Goal: Task Accomplishment & Management: Use online tool/utility

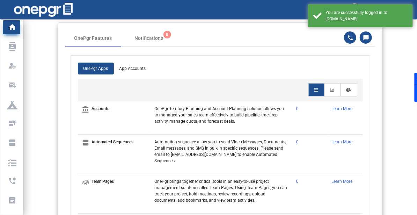
scroll to position [19, 0]
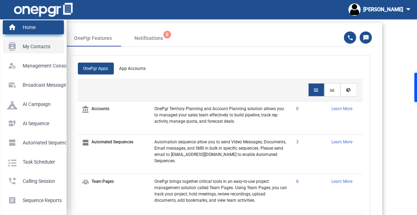
click at [11, 53] on link "contacts My Contacts" at bounding box center [33, 46] width 61 height 14
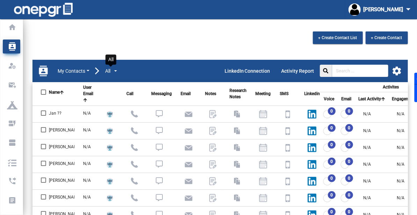
click at [111, 67] on button "All" at bounding box center [111, 71] width 13 height 8
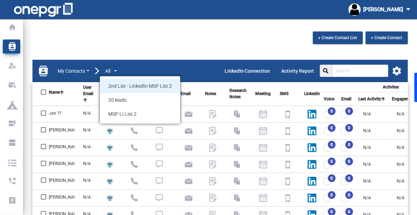
click at [120, 79] on span "2nd List - LinkedIn MSP List 2" at bounding box center [140, 86] width 80 height 14
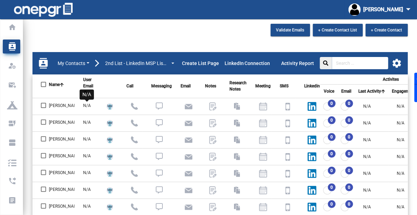
scroll to position [11, 0]
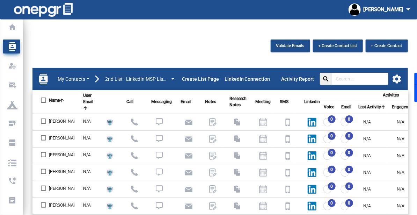
click at [256, 49] on div "Validate Emails + Create Contact List + Create Contact contacts My Contacts 2nd…" at bounding box center [219, 179] width 393 height 281
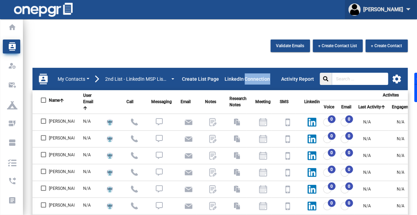
click at [386, 13] on div "[PERSON_NAME]" at bounding box center [380, 9] width 65 height 13
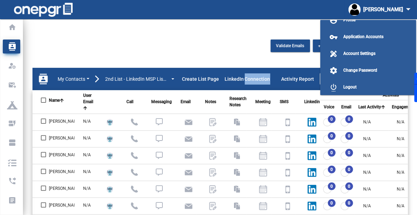
click at [102, 44] on div at bounding box center [208, 107] width 417 height 215
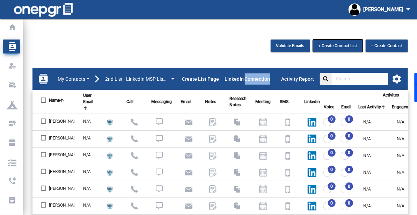
click at [348, 39] on button "+ Create Contact List" at bounding box center [338, 45] width 50 height 13
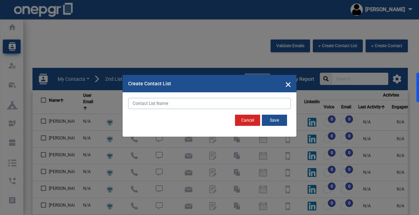
click at [196, 105] on input "text" at bounding box center [209, 103] width 163 height 11
type input "G"
type input "L"
type input "LinkedIn Group 2"
click at [276, 118] on button "Save" at bounding box center [274, 119] width 25 height 11
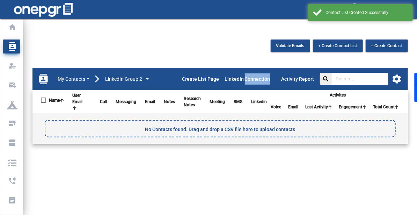
click at [391, 74] on mat-icon "settings" at bounding box center [396, 79] width 10 height 10
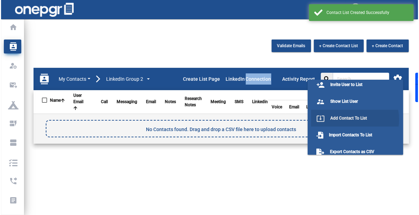
scroll to position [35, 0]
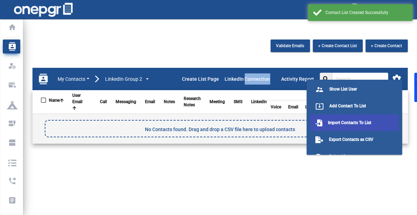
click at [349, 122] on span "Import Contacts To List" at bounding box center [349, 122] width 43 height 5
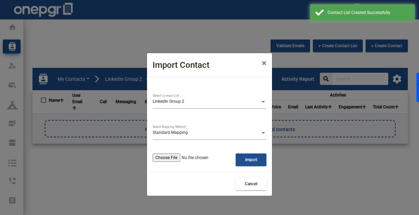
click at [185, 158] on input "file" at bounding box center [193, 157] width 83 height 8
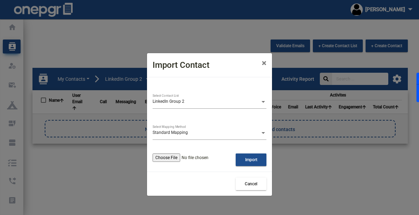
click at [182, 167] on div "LinkedIn Group 2 Select Contact List Standard Mapping Select Mapping Method Imp…" at bounding box center [209, 124] width 125 height 94
click at [178, 157] on input "file" at bounding box center [193, 157] width 83 height 8
type input "C:\fakepath\[EMAIL_ADDRESS][DOMAIN_NAME]_2025-09-11-16-15-04_cleaned.csv"
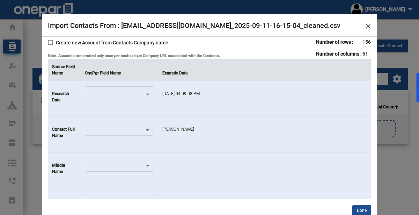
click at [253, 172] on td at bounding box center [264, 170] width 213 height 36
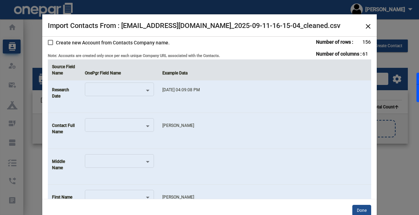
scroll to position [3, 0]
click at [140, 126] on div at bounding box center [116, 127] width 57 height 5
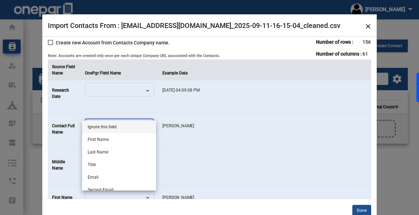
click at [195, 147] on div at bounding box center [209, 107] width 419 height 215
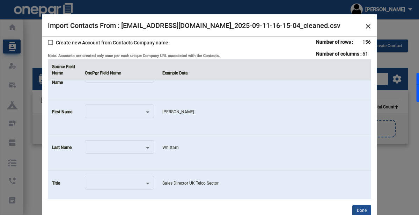
scroll to position [90, 0]
click at [141, 110] on div at bounding box center [116, 112] width 57 height 5
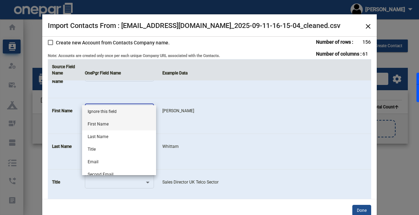
click at [135, 124] on span "First Name" at bounding box center [119, 124] width 63 height 13
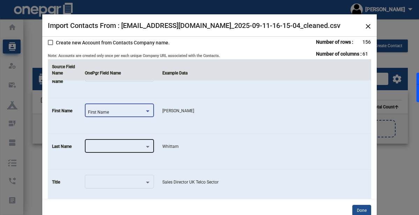
click at [136, 145] on div at bounding box center [116, 147] width 57 height 5
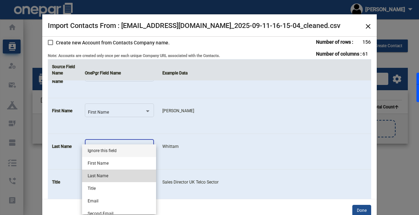
click at [138, 174] on span "Last Name" at bounding box center [119, 175] width 63 height 13
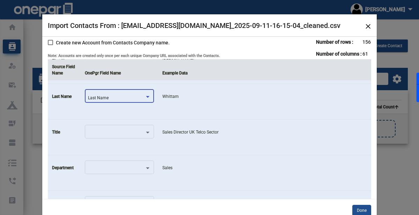
scroll to position [144, 0]
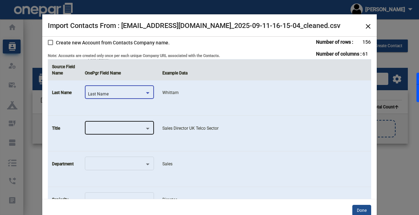
click at [142, 127] on div at bounding box center [116, 129] width 57 height 5
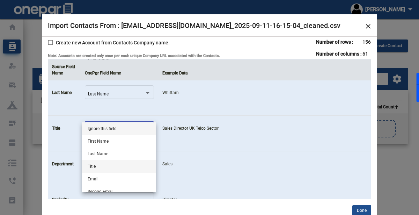
click at [140, 169] on span "Title" at bounding box center [119, 166] width 63 height 13
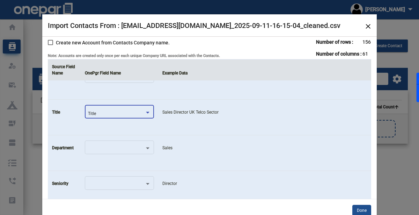
scroll to position [171, 0]
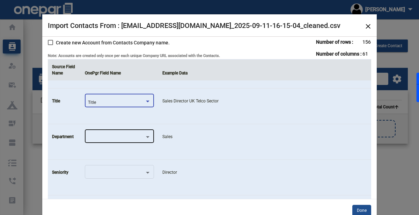
click at [140, 137] on div at bounding box center [116, 138] width 57 height 5
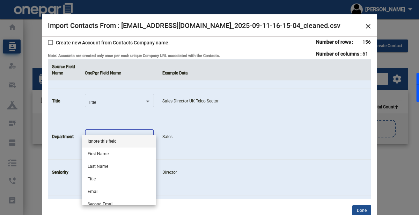
click at [192, 147] on div at bounding box center [209, 107] width 419 height 215
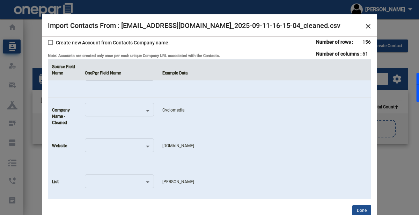
scroll to position [270, 0]
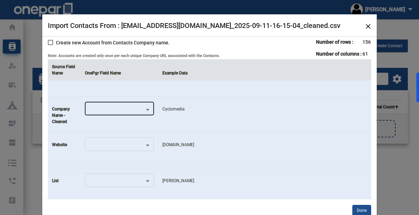
click at [142, 110] on div at bounding box center [116, 110] width 57 height 5
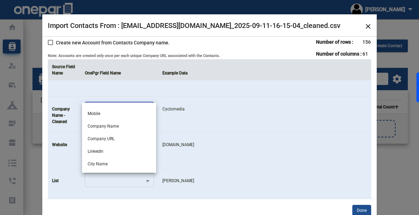
scroll to position [98, 0]
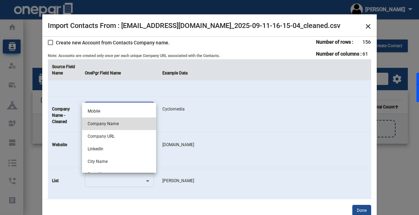
click at [136, 125] on span "Company Name" at bounding box center [119, 123] width 63 height 13
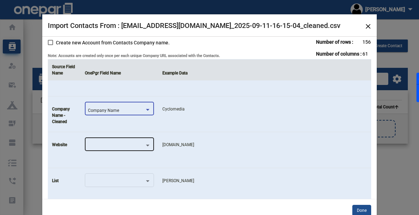
click at [140, 144] on div at bounding box center [116, 146] width 57 height 5
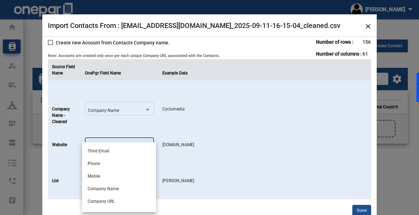
scroll to position [77, 0]
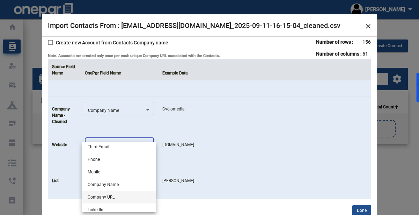
click at [136, 199] on span "Company URL" at bounding box center [119, 197] width 63 height 13
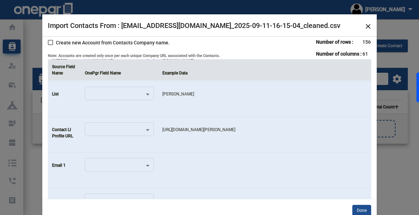
scroll to position [357, 0]
click at [139, 130] on div at bounding box center [116, 130] width 57 height 5
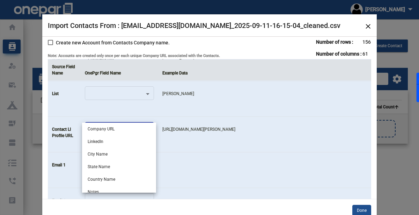
scroll to position [127, 0]
click at [133, 142] on span "LinkedIn" at bounding box center [119, 140] width 63 height 13
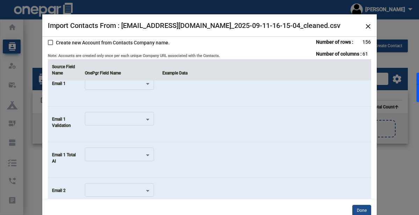
scroll to position [430, 0]
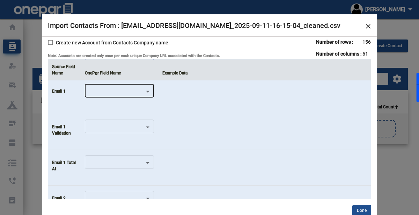
click at [130, 91] on div at bounding box center [116, 92] width 57 height 5
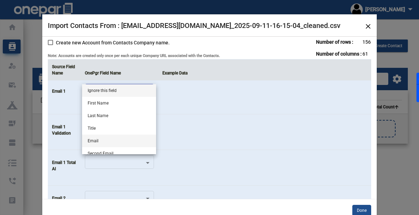
click at [104, 138] on span "Email" at bounding box center [119, 140] width 63 height 13
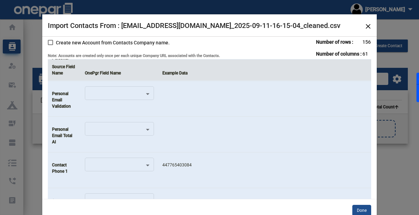
scroll to position [727, 0]
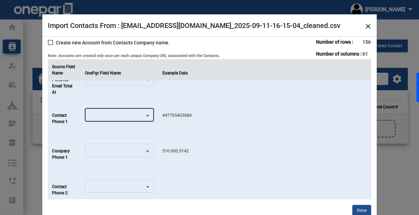
click at [143, 114] on div at bounding box center [116, 116] width 57 height 5
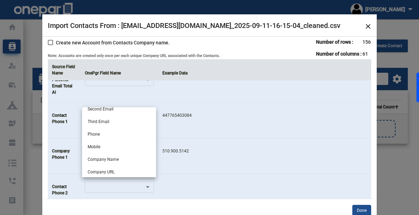
scroll to position [66, 0]
click at [114, 144] on span "Mobile" at bounding box center [119, 147] width 63 height 13
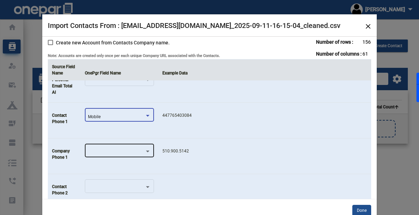
click at [103, 150] on div at bounding box center [116, 152] width 57 height 5
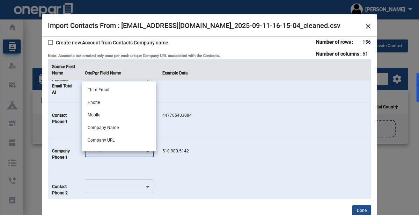
scroll to position [73, 0]
click at [125, 104] on span "Phone" at bounding box center [119, 102] width 63 height 13
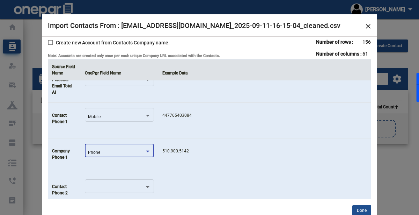
click at [190, 144] on td "510.900.5142" at bounding box center [264, 156] width 213 height 36
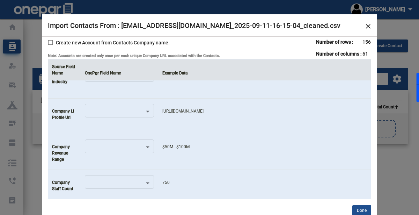
scroll to position [2000, 0]
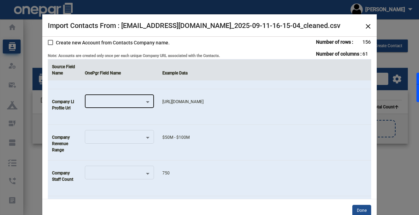
click at [126, 101] on div at bounding box center [116, 103] width 57 height 5
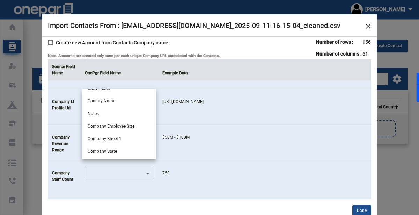
scroll to position [269, 0]
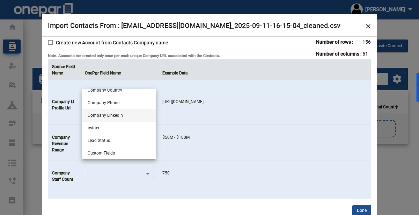
click at [115, 112] on span "Company Linkedin" at bounding box center [119, 115] width 63 height 13
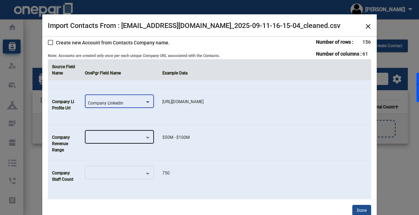
click at [109, 136] on div at bounding box center [116, 138] width 57 height 5
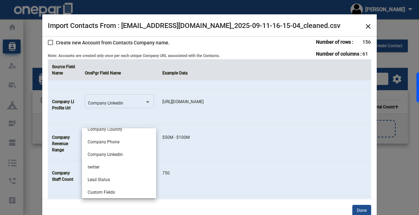
click at [189, 152] on div at bounding box center [209, 107] width 419 height 215
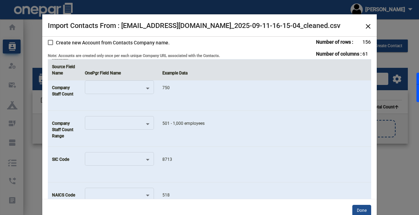
scroll to position [2087, 0]
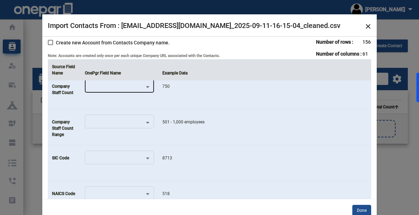
click at [148, 85] on div at bounding box center [119, 87] width 63 height 5
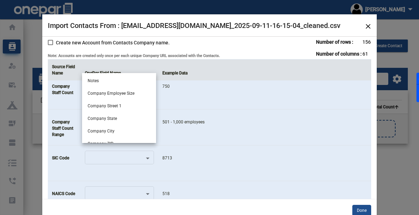
scroll to position [187, 0]
click at [133, 98] on span "Company Employee Size" at bounding box center [119, 93] width 63 height 13
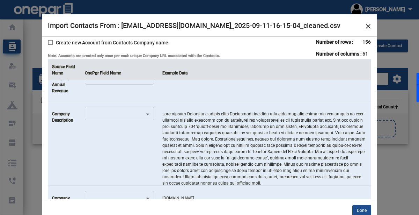
scroll to position [1796, 0]
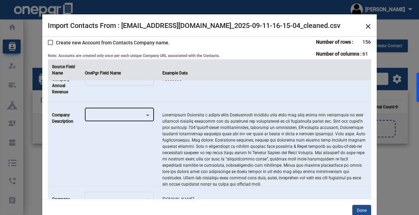
click at [125, 114] on div at bounding box center [116, 116] width 57 height 5
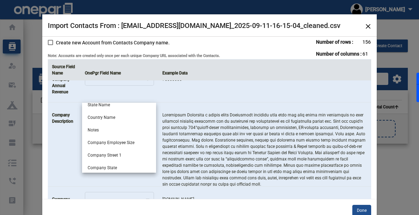
scroll to position [269, 0]
click at [104, 166] on span "Custom Fields" at bounding box center [119, 166] width 63 height 13
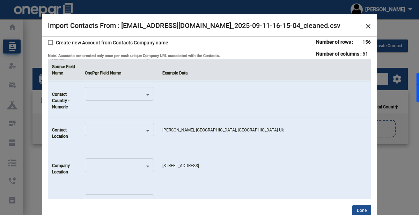
scroll to position [1389, 0]
click at [133, 165] on div at bounding box center [116, 167] width 57 height 5
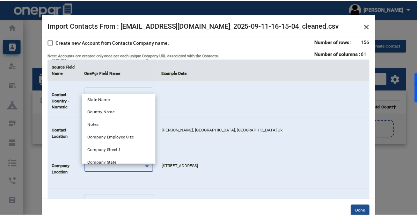
scroll to position [164, 0]
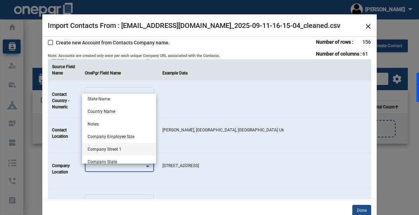
click at [136, 148] on span "Company Street 1" at bounding box center [119, 149] width 63 height 13
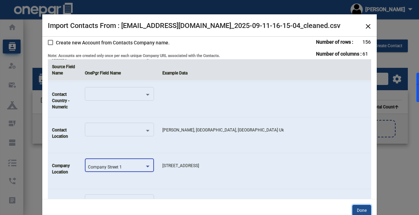
click at [359, 205] on button "Done" at bounding box center [361, 209] width 19 height 11
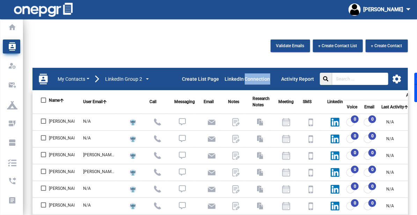
click at [384, 52] on div "Validate Emails + Create Contact List + Create Contact contacts My Contacts Lin…" at bounding box center [219, 179] width 393 height 281
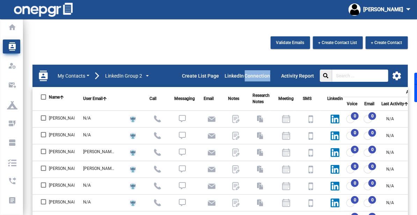
scroll to position [8, 0]
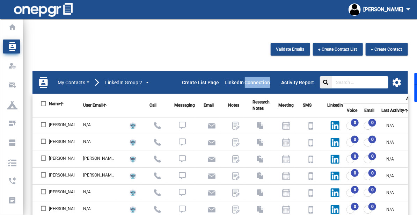
click at [106, 103] on icon at bounding box center [105, 105] width 4 height 4
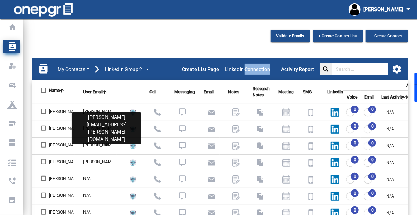
scroll to position [21, 0]
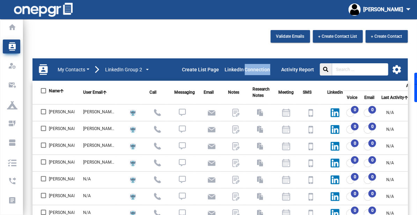
click at [106, 90] on icon at bounding box center [105, 92] width 4 height 4
click at [399, 40] on div "Validate Emails + Create Contact List + Create Contact contacts My Contacts Lin…" at bounding box center [219, 170] width 393 height 281
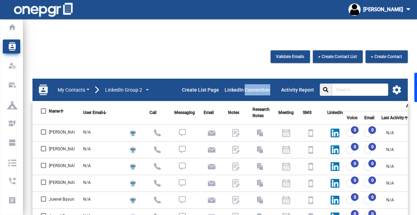
scroll to position [1, 0]
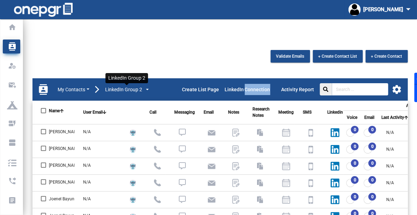
click at [123, 86] on span "LinkedIn Group 2" at bounding box center [123, 89] width 37 height 7
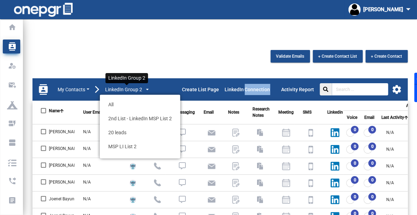
click at [123, 86] on span "LinkedIn Group 2" at bounding box center [123, 89] width 37 height 7
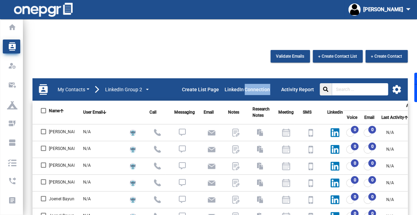
click at [395, 58] on div "Validate Emails + Create Contact List + Create Contact contacts My Contacts Lin…" at bounding box center [219, 190] width 393 height 281
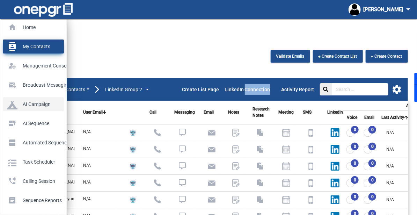
click at [37, 104] on p "AI Campaign" at bounding box center [32, 104] width 50 height 10
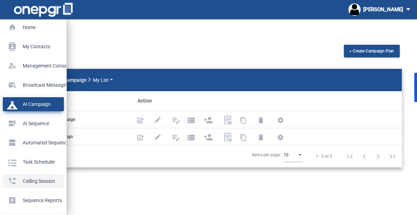
scroll to position [0, 0]
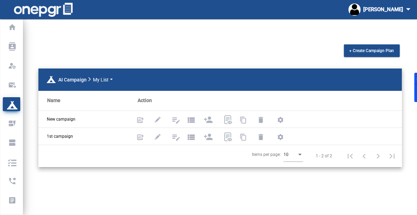
click at [372, 171] on mat-sidenav-content "+ Create Campaign Plan AI Campaign My List Name Action New campaign add_chart e…" at bounding box center [219, 134] width 393 height 202
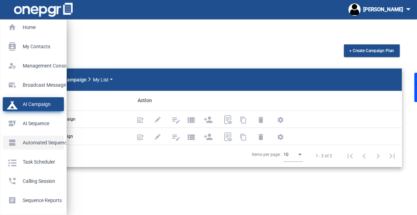
click at [28, 138] on p "Automated Sequences" at bounding box center [32, 142] width 50 height 10
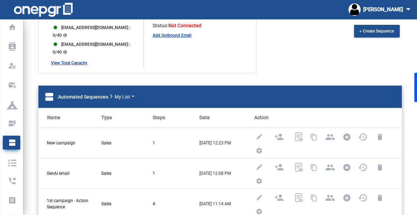
scroll to position [61, 0]
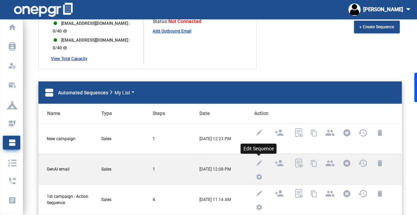
click at [259, 158] on img at bounding box center [259, 162] width 9 height 9
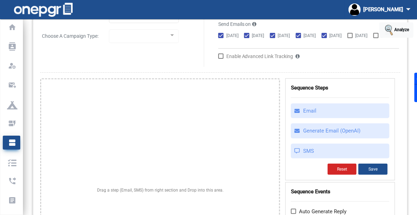
type input "GenAI email"
checkbox input "true"
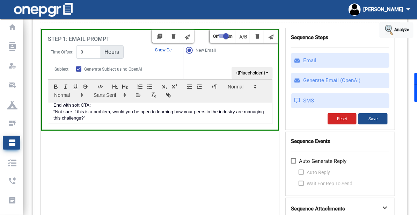
scroll to position [124, 0]
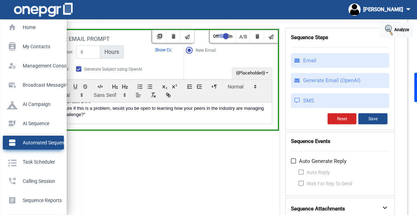
click at [14, 143] on p "Automated Sequences" at bounding box center [32, 142] width 50 height 10
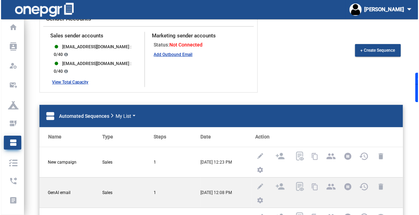
scroll to position [85, 0]
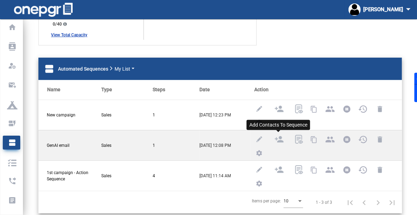
click at [278, 135] on img at bounding box center [279, 139] width 9 height 9
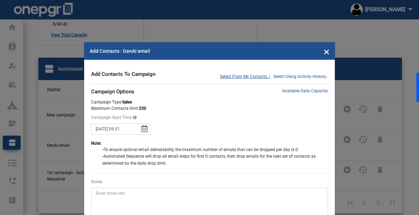
click at [241, 74] on span "Select From My Contacts.." at bounding box center [244, 76] width 49 height 6
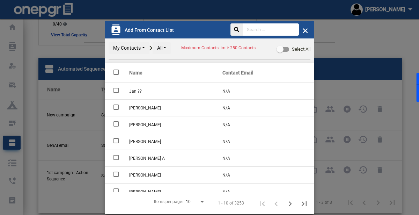
click at [161, 46] on button "All" at bounding box center [161, 48] width 18 height 12
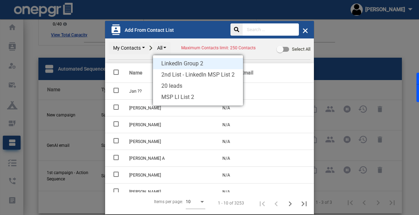
click at [169, 58] on span "LinkedIn Group 2" at bounding box center [198, 63] width 90 height 11
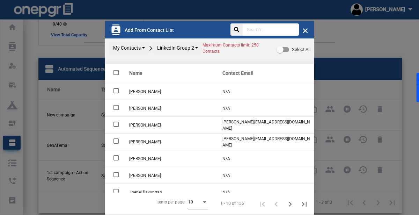
click at [283, 50] on div at bounding box center [279, 49] width 7 height 7
click at [280, 52] on input "Select All" at bounding box center [279, 52] width 0 height 0
checkbox input "true"
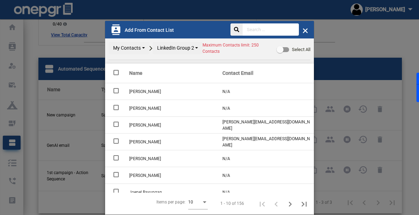
checkbox input "true"
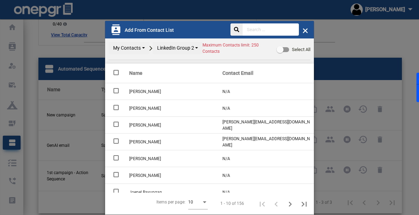
checkbox input "true"
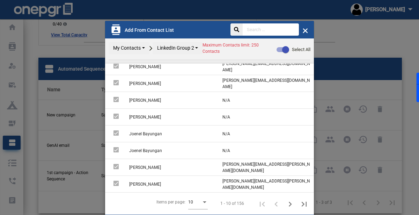
scroll to position [16, 0]
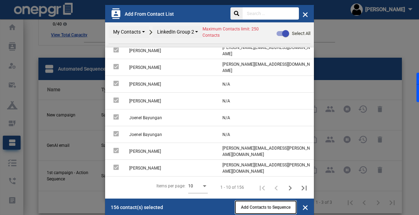
click at [251, 201] on button "Add Contacts to Sequence" at bounding box center [265, 207] width 61 height 13
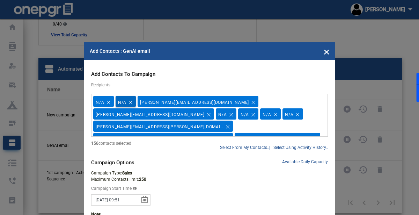
click at [133, 101] on tag-ripple at bounding box center [125, 101] width 21 height 11
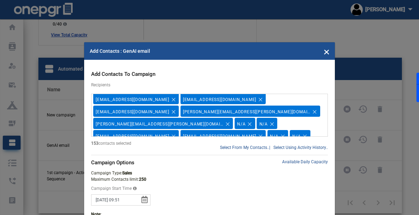
scroll to position [464, 0]
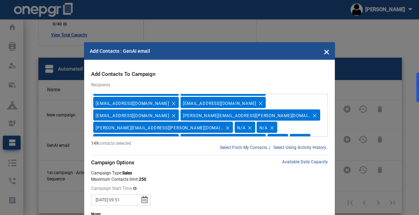
scroll to position [462, 0]
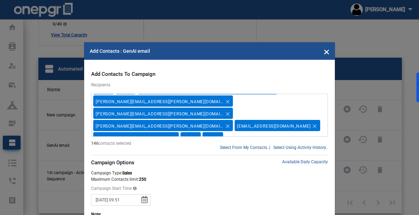
scroll to position [349, 0]
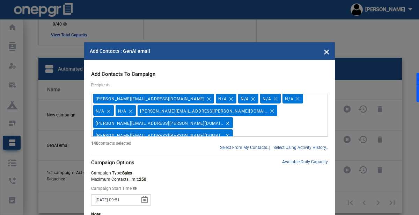
scroll to position [327, 0]
